Goal: Task Accomplishment & Management: Manage account settings

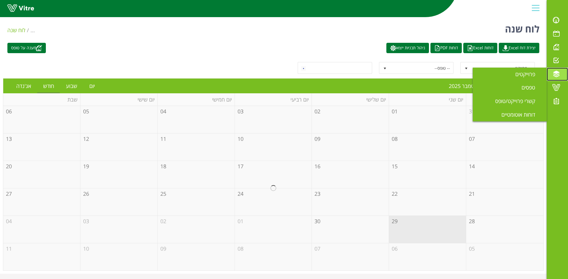
click at [555, 78] on span at bounding box center [556, 74] width 15 height 7
click at [534, 77] on span "פרוייקטים" at bounding box center [528, 74] width 27 height 7
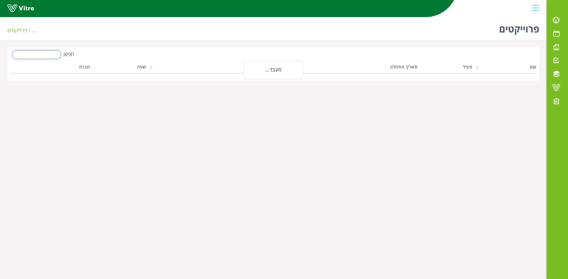
click at [50, 55] on input "חפש:" at bounding box center [36, 54] width 49 height 9
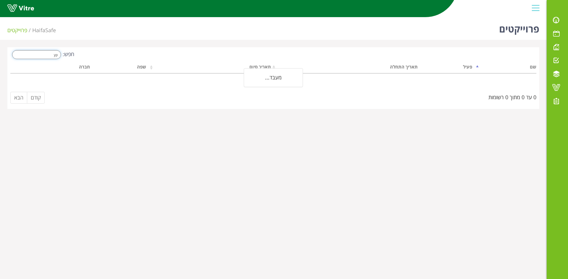
type input "y"
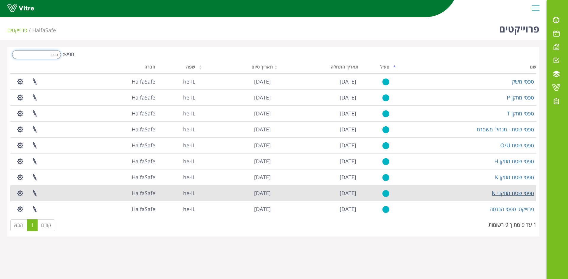
type input "טפסי"
click at [500, 193] on link "טפסי שטח מתקני N" at bounding box center [513, 193] width 42 height 7
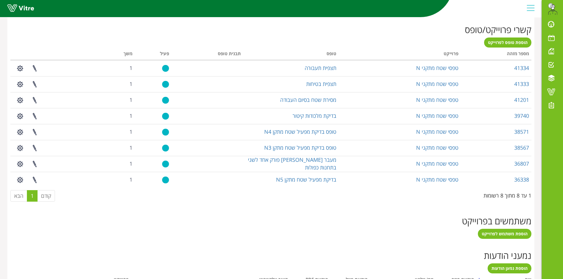
scroll to position [237, 0]
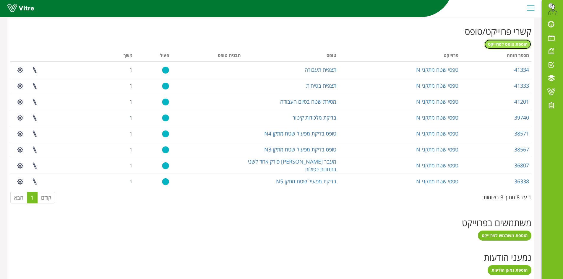
click at [510, 45] on span "הוספת טופס לפרוייקט" at bounding box center [508, 44] width 40 height 6
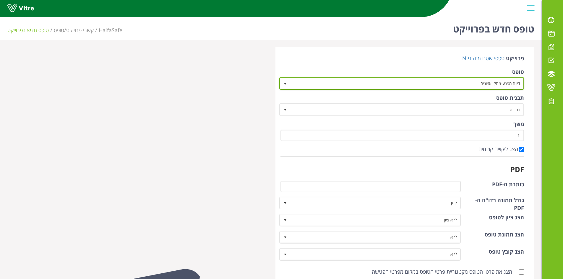
click at [456, 79] on span "דיווח מפגע-מתקן אמוניה" at bounding box center [407, 83] width 233 height 11
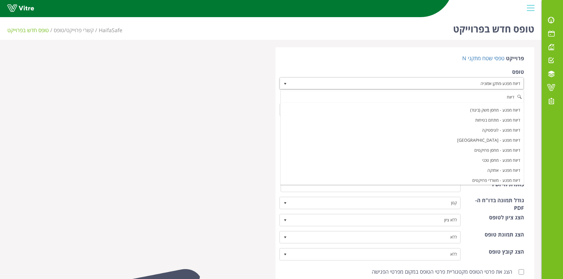
scroll to position [89, 0]
type input "דיווח"
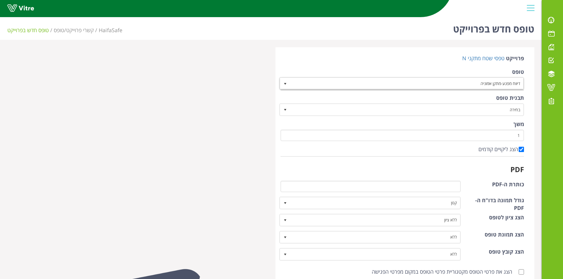
click at [173, 125] on div at bounding box center [137, 254] width 268 height 415
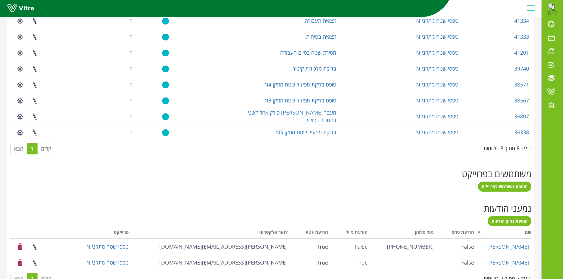
scroll to position [297, 0]
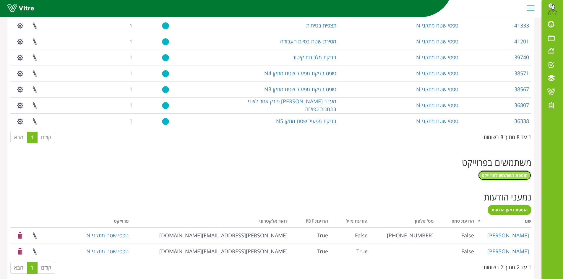
click at [499, 176] on span "הוספת משתמש לפרוייקט" at bounding box center [505, 176] width 46 height 6
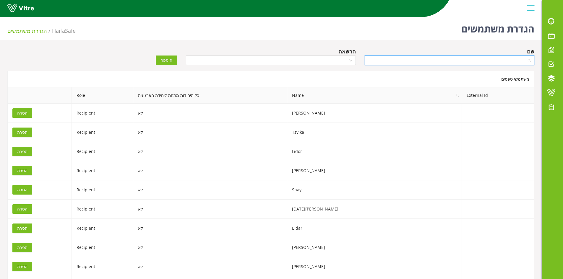
click at [410, 61] on input "search" at bounding box center [447, 60] width 159 height 9
type input "א"
type input "AMIR D"
click at [524, 75] on div "Amir Dahan" at bounding box center [449, 72] width 163 height 7
click at [345, 61] on input "search" at bounding box center [269, 60] width 159 height 9
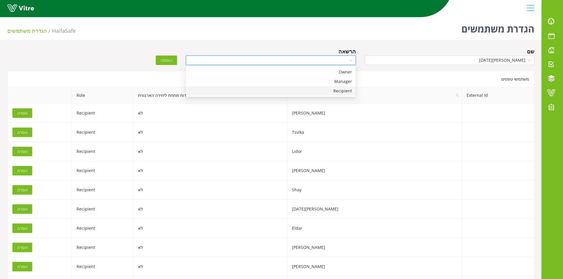
click at [344, 83] on div "Manager" at bounding box center [271, 81] width 163 height 7
click at [165, 62] on span "הוספה" at bounding box center [167, 60] width 12 height 7
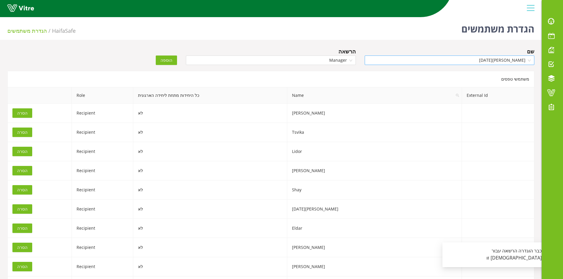
click at [462, 59] on span "Amir Dahan" at bounding box center [449, 60] width 163 height 9
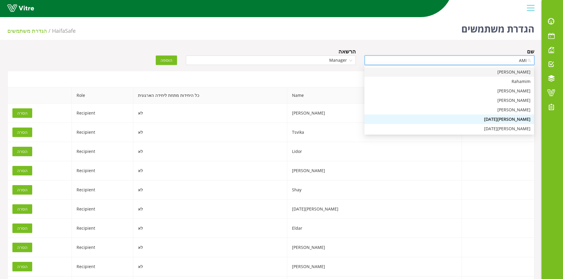
type input "AMIR"
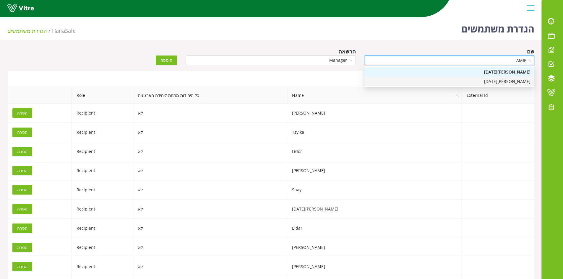
drag, startPoint x: 512, startPoint y: 81, endPoint x: 485, endPoint y: 85, distance: 26.9
click at [511, 81] on div "Amir Dahan" at bounding box center [449, 81] width 163 height 7
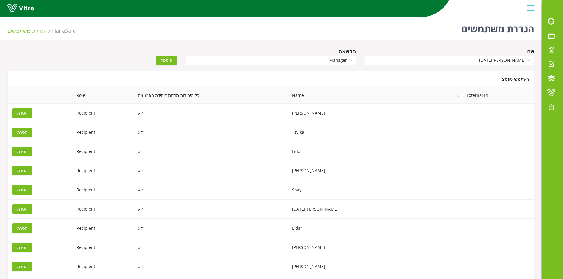
click at [168, 60] on span "הוספה" at bounding box center [167, 60] width 12 height 7
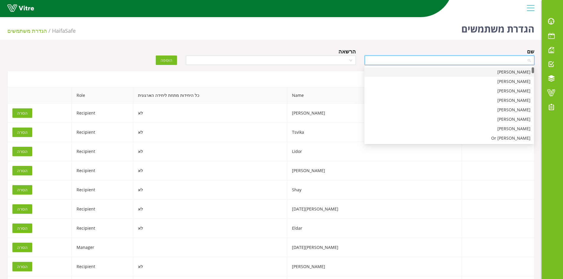
click at [435, 59] on input "search" at bounding box center [447, 60] width 159 height 9
click at [554, 82] on span at bounding box center [551, 78] width 15 height 7
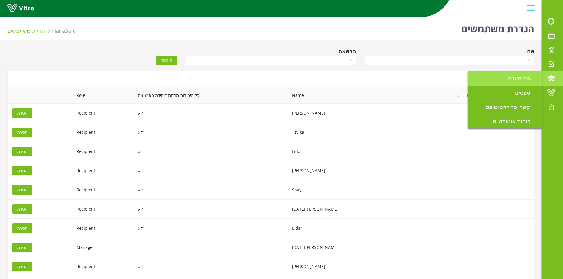
click at [518, 80] on span "פרוייקטים" at bounding box center [522, 78] width 29 height 7
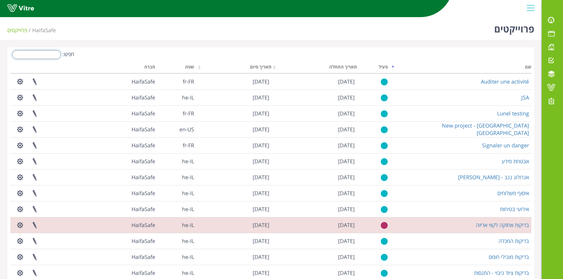
click at [51, 54] on input "חפש:" at bounding box center [36, 54] width 49 height 9
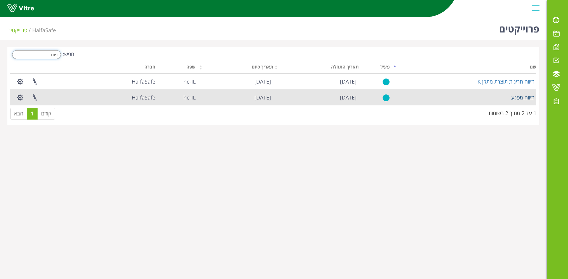
type input "דיווח"
click at [522, 97] on link "דיווח מפגע" at bounding box center [522, 97] width 23 height 7
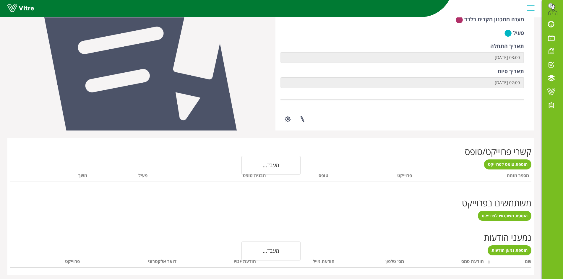
scroll to position [119, 0]
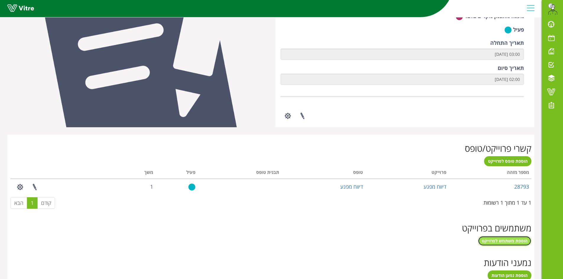
click at [498, 242] on span "הוספת משתמש לפרוייקט" at bounding box center [505, 241] width 46 height 6
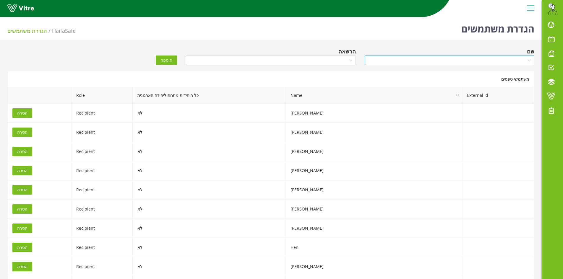
click at [429, 57] on input "search" at bounding box center [447, 60] width 159 height 9
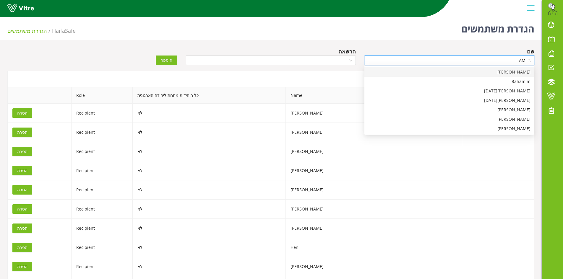
type input "AMIR"
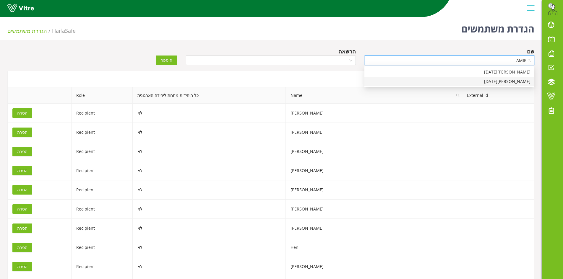
click at [496, 85] on div "[PERSON_NAME][DATE]" at bounding box center [450, 81] width 170 height 9
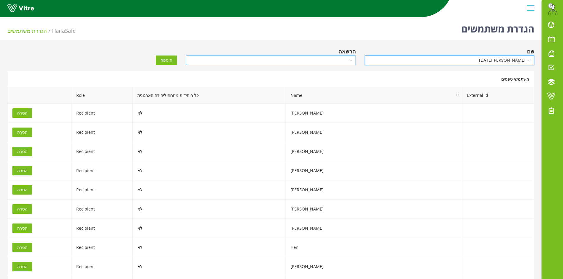
click at [292, 62] on input "search" at bounding box center [269, 60] width 159 height 9
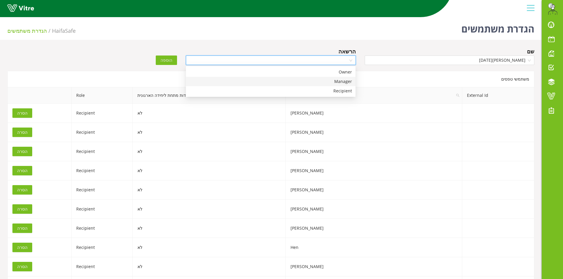
click at [298, 80] on div "Manager" at bounding box center [271, 81] width 163 height 7
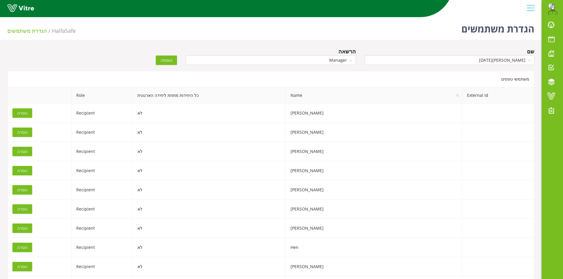
click at [165, 61] on span "הוספה" at bounding box center [167, 60] width 12 height 7
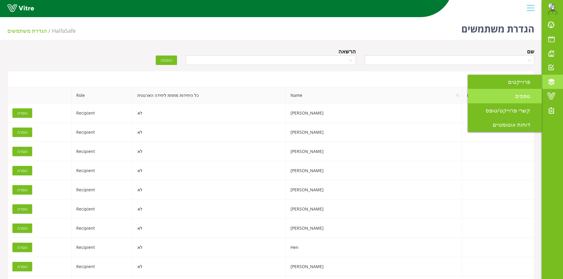
click at [521, 97] on span "טפסים" at bounding box center [526, 96] width 22 height 7
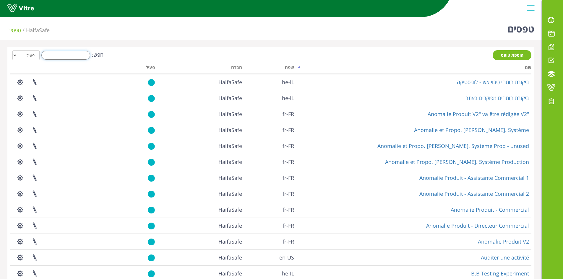
click at [60, 55] on input "חפש:" at bounding box center [65, 55] width 49 height 9
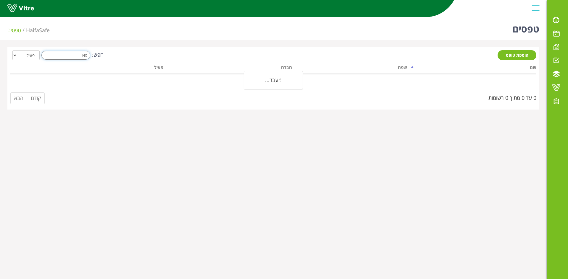
type input "N"
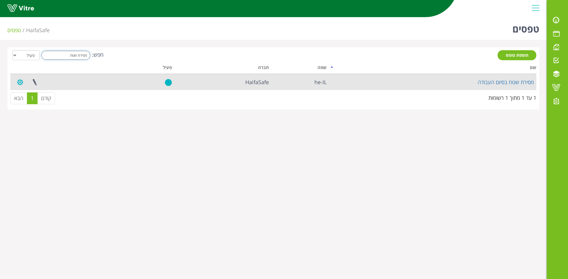
type input "מסירת שטח"
click at [19, 84] on button "button" at bounding box center [20, 83] width 15 height 16
click at [37, 105] on link "הגדרת משתמשים" at bounding box center [36, 104] width 47 height 8
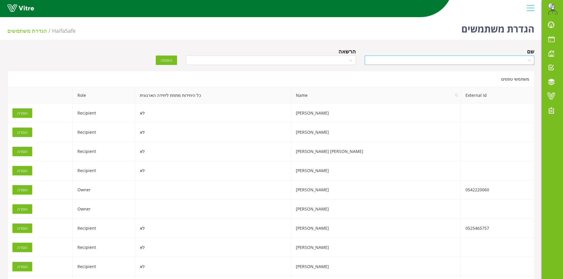
drag, startPoint x: 412, startPoint y: 59, endPoint x: 405, endPoint y: 59, distance: 7.4
click at [411, 59] on input "search" at bounding box center [447, 60] width 159 height 9
type input "[PERSON_NAME]"
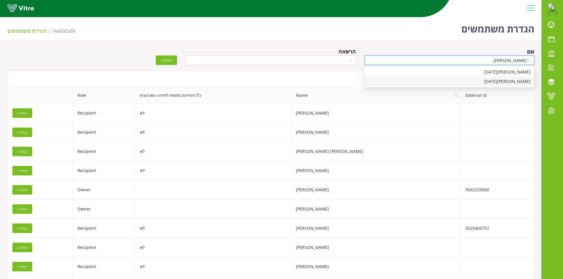
click at [432, 80] on div "[PERSON_NAME][DATE]" at bounding box center [449, 81] width 163 height 7
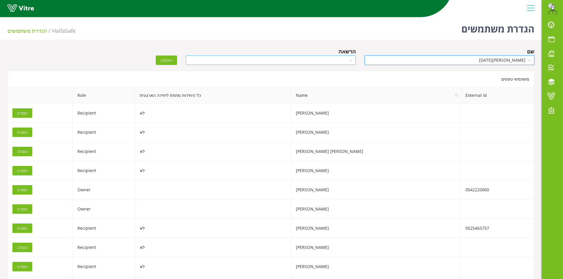
click at [347, 61] on input "search" at bounding box center [269, 60] width 159 height 9
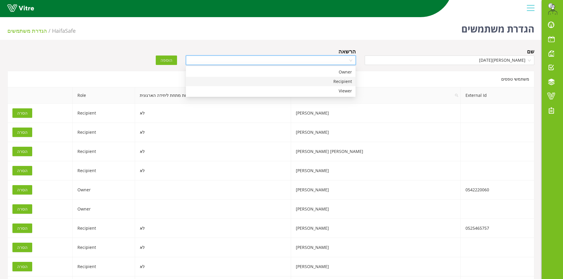
click at [342, 80] on div "Recipient" at bounding box center [271, 81] width 163 height 7
click at [337, 60] on span "Recipient" at bounding box center [271, 60] width 163 height 9
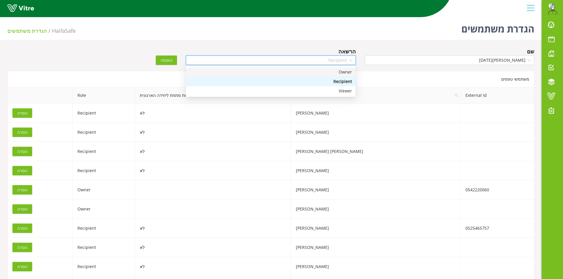
click at [343, 73] on div "Owner" at bounding box center [271, 72] width 163 height 7
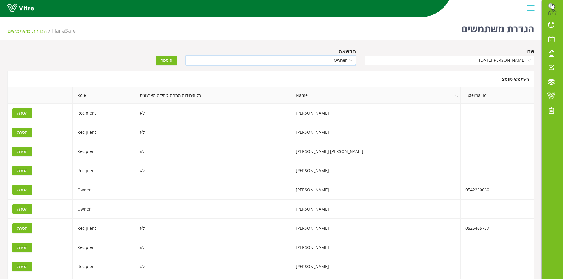
click at [172, 62] on span "הוספה" at bounding box center [167, 60] width 12 height 7
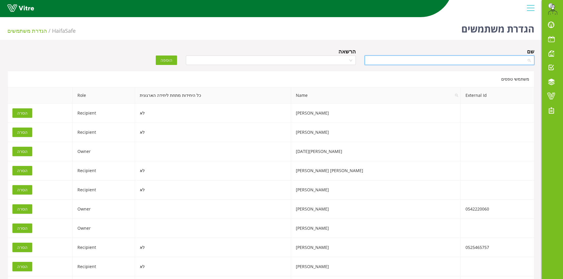
click at [489, 60] on input "search" at bounding box center [447, 60] width 159 height 9
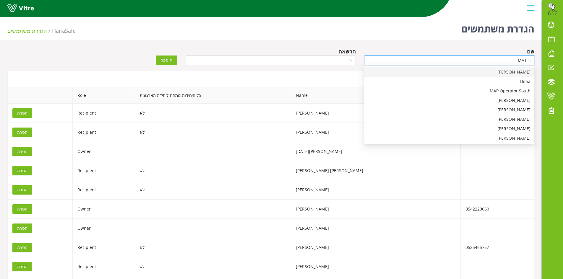
type input "MATA"
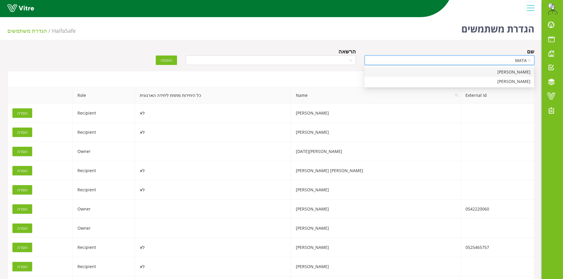
click at [505, 71] on div "[PERSON_NAME]" at bounding box center [449, 72] width 163 height 7
click at [313, 61] on input "search" at bounding box center [269, 60] width 159 height 9
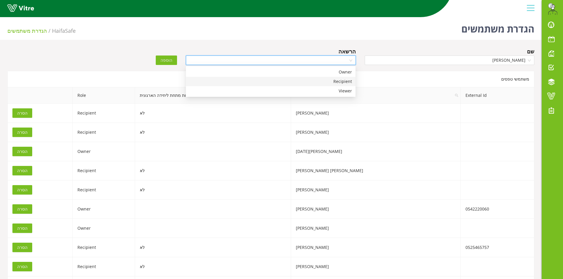
click at [315, 82] on div "Recipient" at bounding box center [271, 81] width 163 height 7
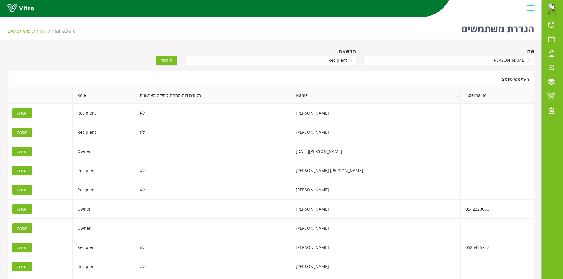
click at [165, 57] on span "הוספה" at bounding box center [167, 60] width 12 height 7
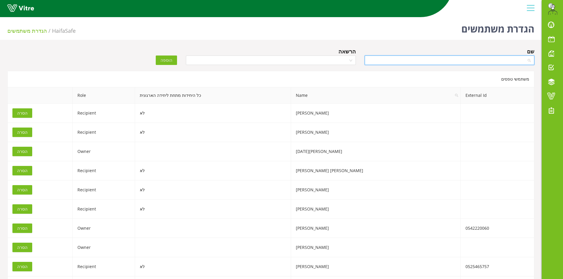
click at [445, 60] on input "search" at bounding box center [447, 60] width 159 height 9
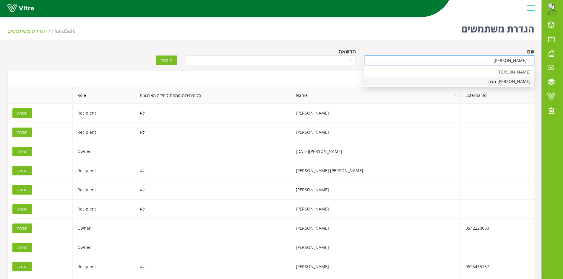
type input "[PERSON_NAME]"
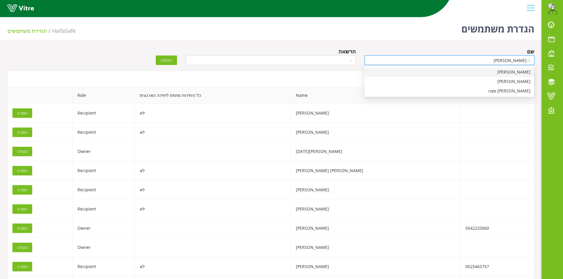
click at [504, 69] on div "[PERSON_NAME]" at bounding box center [450, 71] width 170 height 9
click at [335, 62] on input "search" at bounding box center [269, 60] width 159 height 9
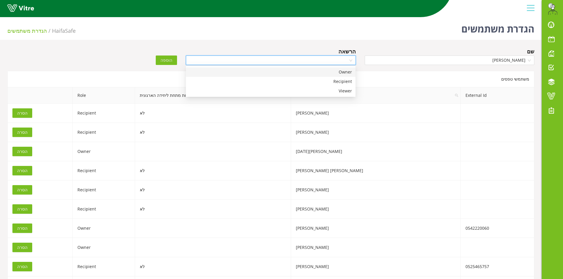
click at [337, 71] on div "Owner" at bounding box center [271, 72] width 163 height 7
click at [167, 61] on span "הוספה" at bounding box center [167, 60] width 12 height 7
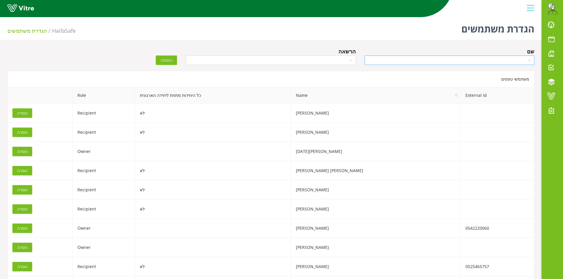
click at [521, 59] on input "search" at bounding box center [447, 60] width 159 height 9
type input "LIRAN"
drag, startPoint x: 513, startPoint y: 93, endPoint x: 510, endPoint y: 92, distance: 3.3
click at [513, 92] on div "Liran Blau" at bounding box center [449, 91] width 163 height 7
click at [331, 62] on input "search" at bounding box center [269, 60] width 159 height 9
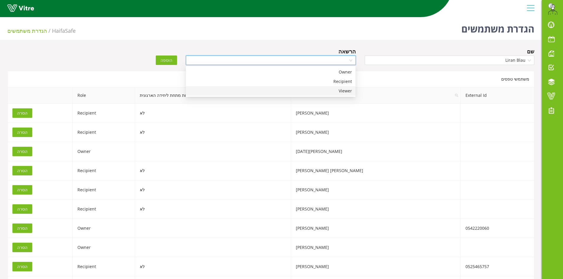
click at [315, 89] on div "Viewer" at bounding box center [271, 91] width 163 height 7
click at [323, 61] on span "Viewer" at bounding box center [271, 60] width 163 height 9
click at [325, 82] on div "Recipient" at bounding box center [271, 81] width 163 height 7
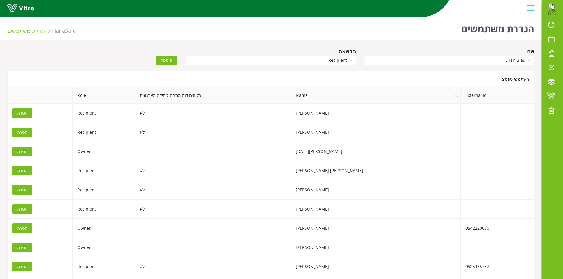
click at [172, 62] on span "הוספה" at bounding box center [167, 60] width 12 height 7
